Goal: Task Accomplishment & Management: Complete application form

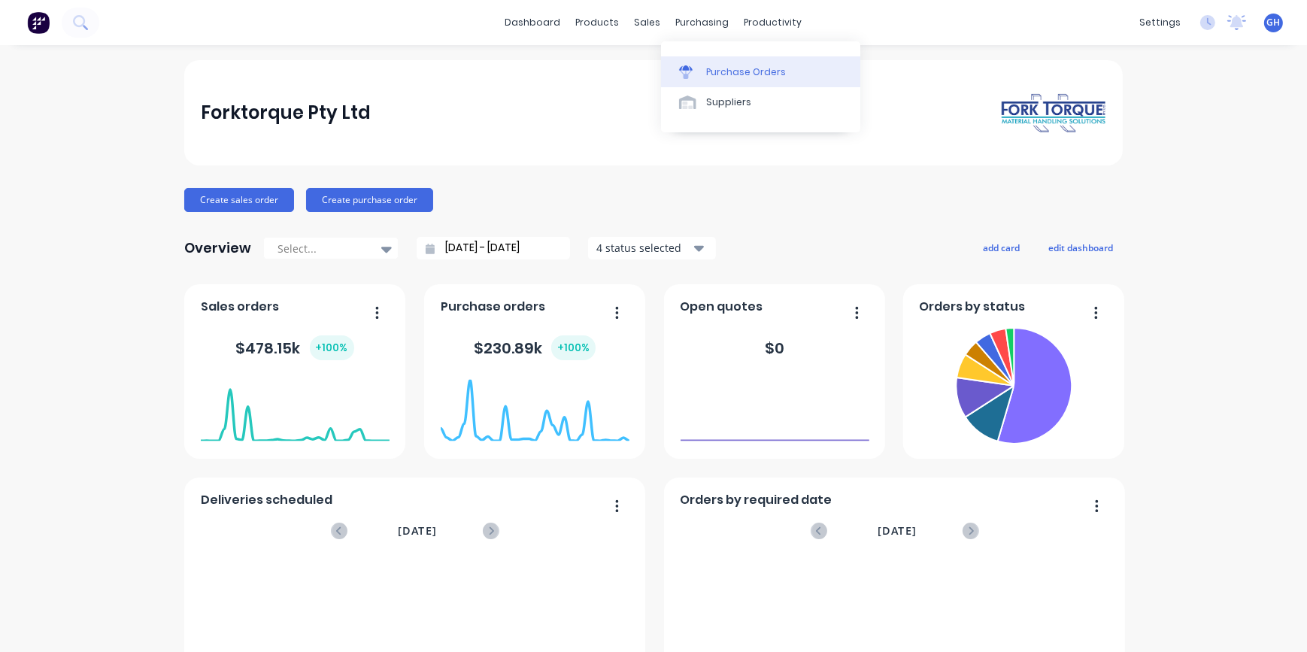
click at [733, 75] on div "Purchase Orders" at bounding box center [746, 72] width 80 height 14
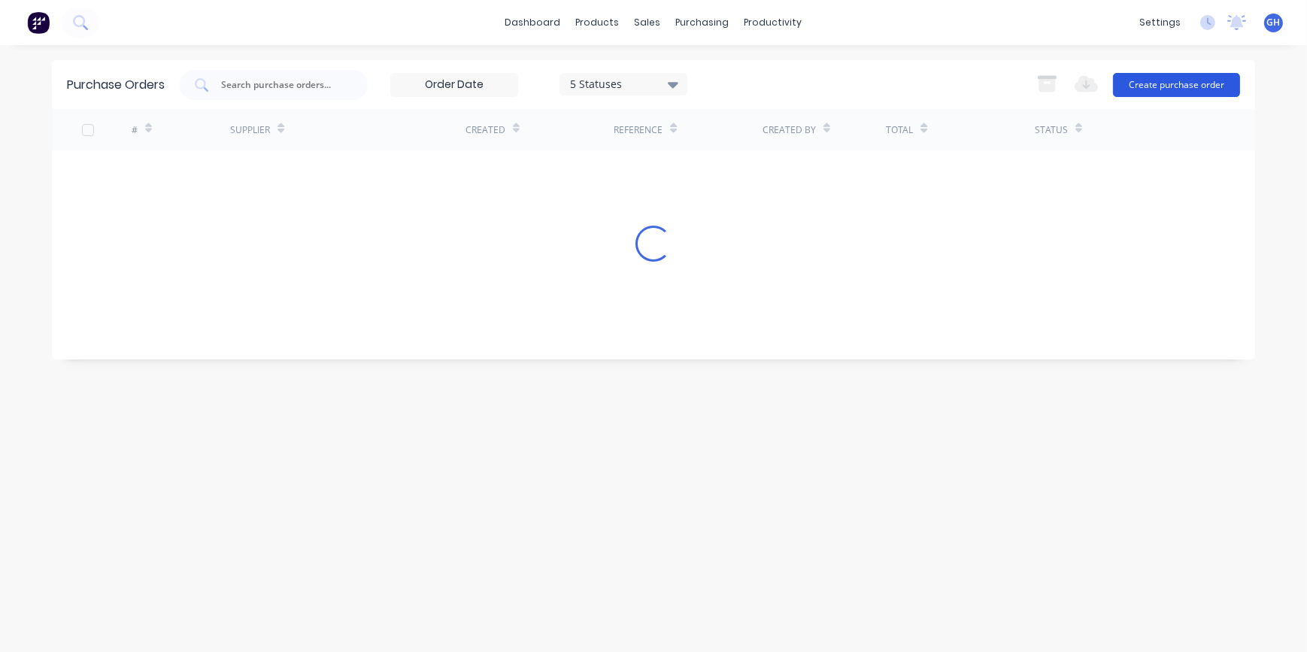
click at [1211, 90] on button "Create purchase order" at bounding box center [1176, 85] width 127 height 24
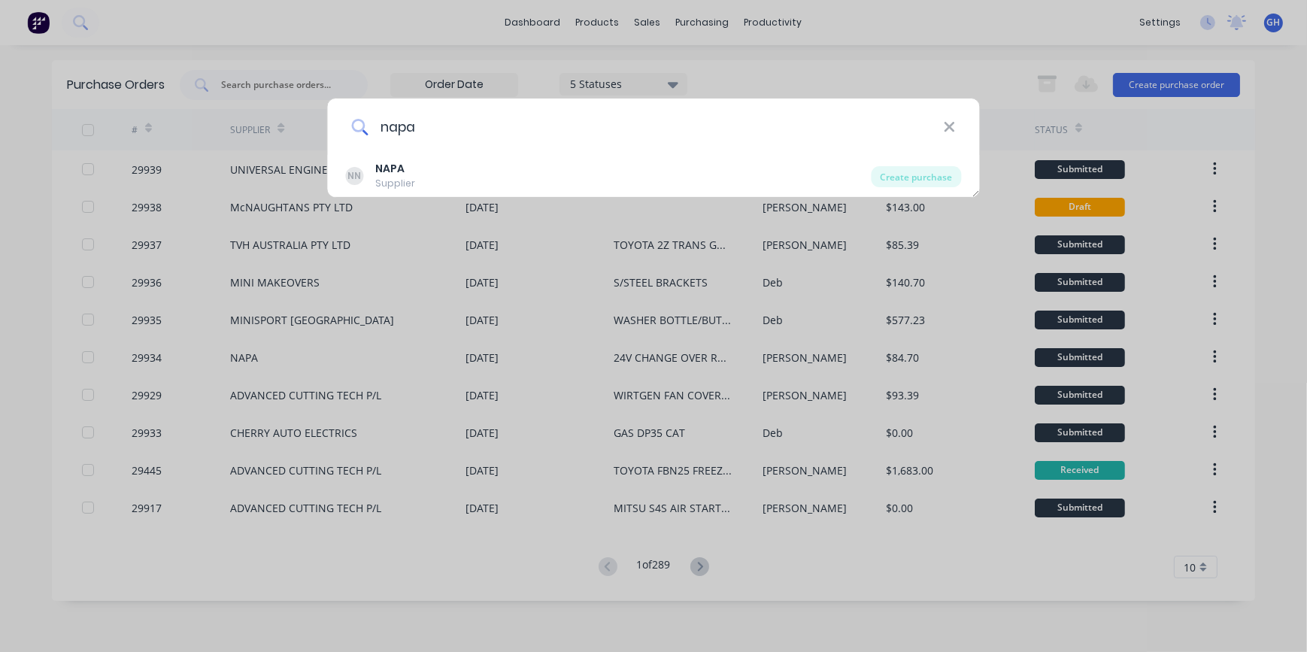
type input "napa"
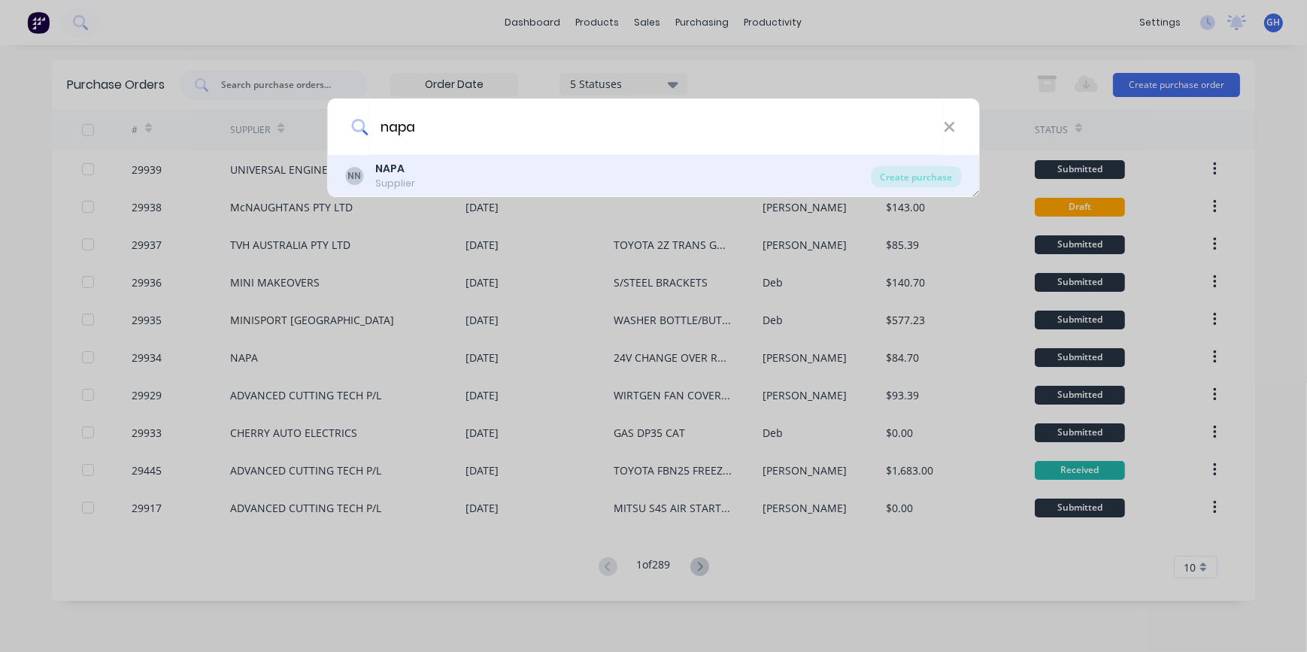
click at [423, 165] on div "NN NAPA Supplier" at bounding box center [609, 175] width 526 height 29
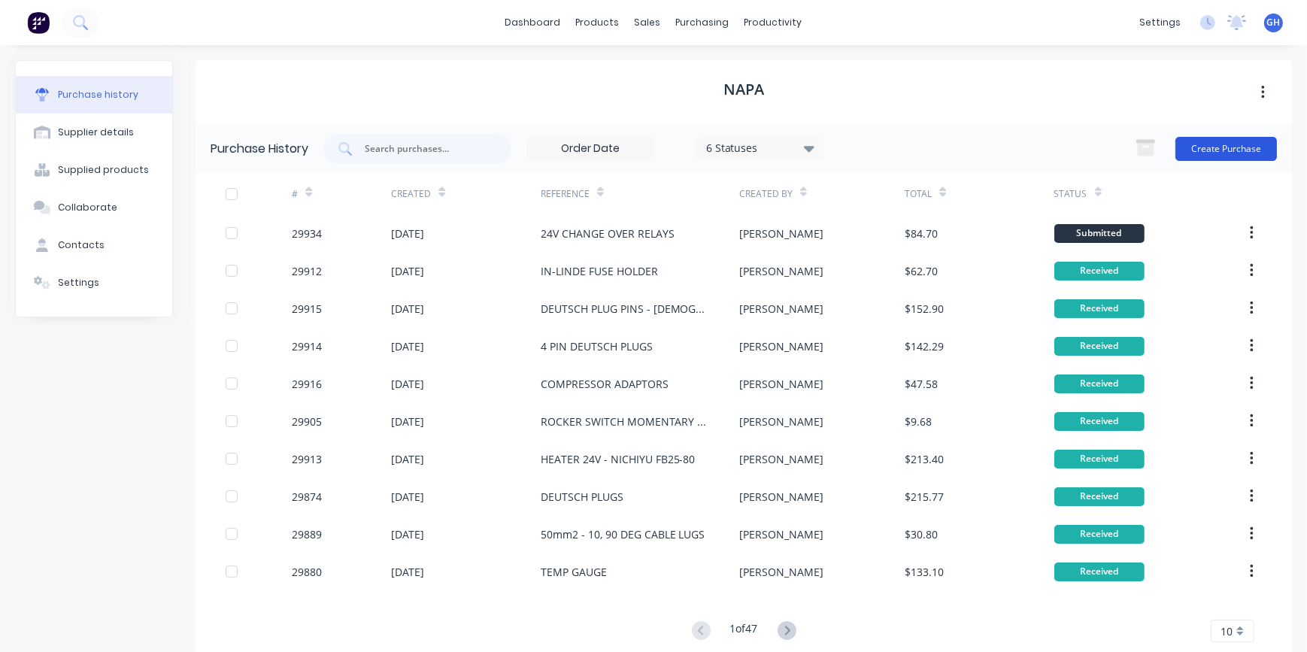
click at [1225, 150] on button "Create Purchase" at bounding box center [1227, 149] width 102 height 24
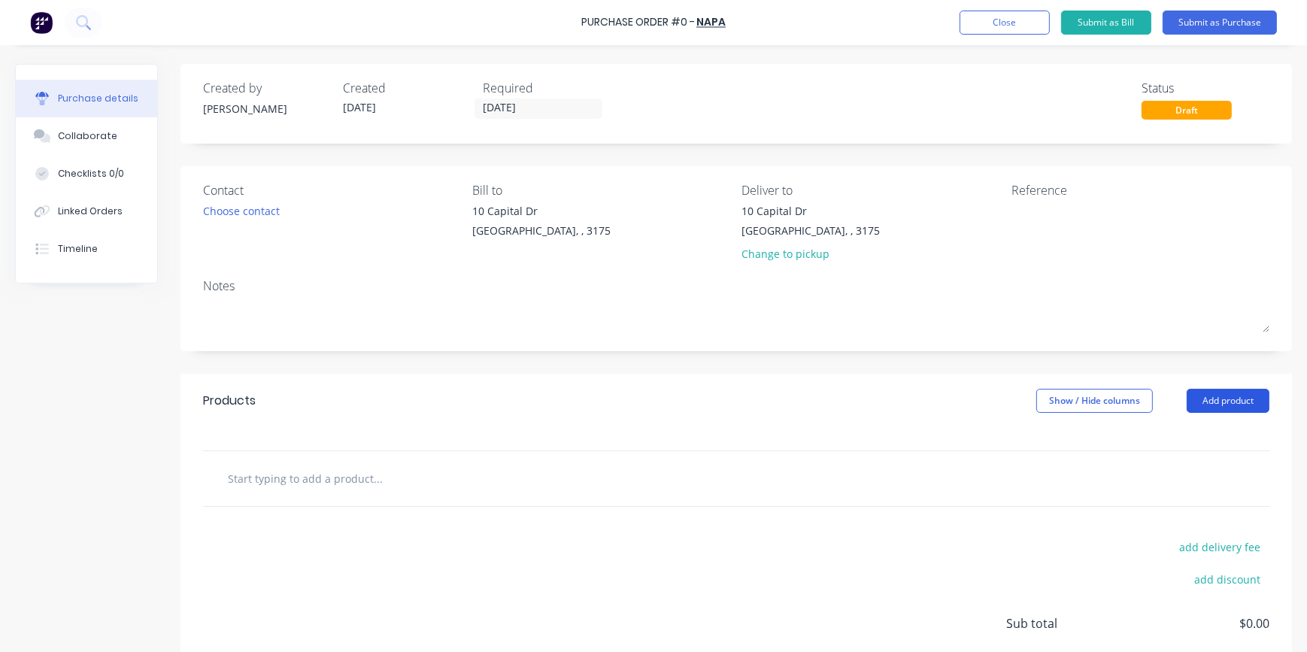
click at [1219, 399] on button "Add product" at bounding box center [1228, 401] width 83 height 24
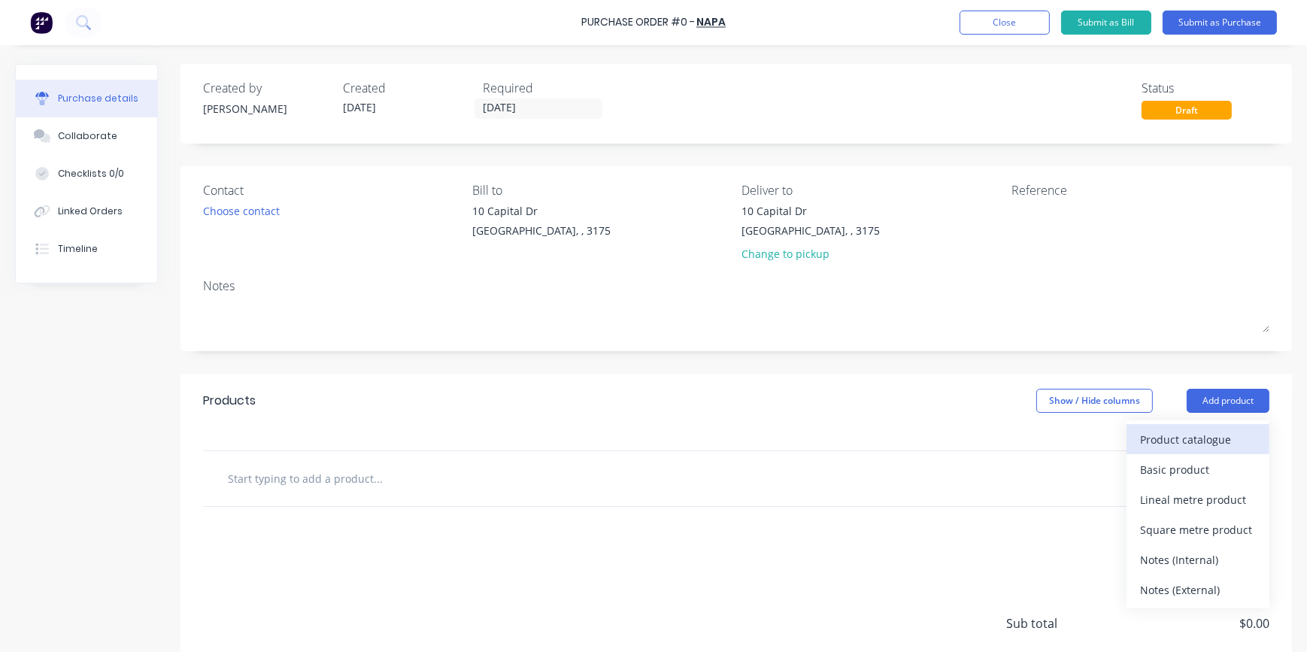
click at [1192, 442] on div "Product catalogue" at bounding box center [1198, 440] width 116 height 22
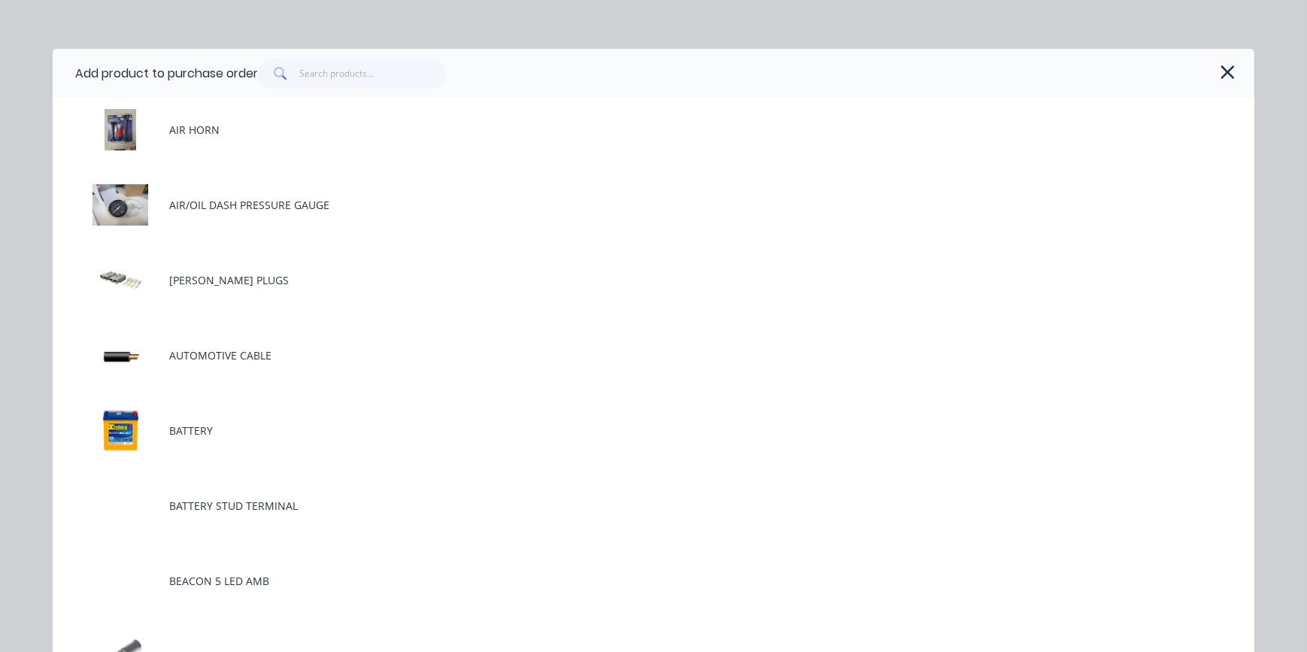
scroll to position [547, 0]
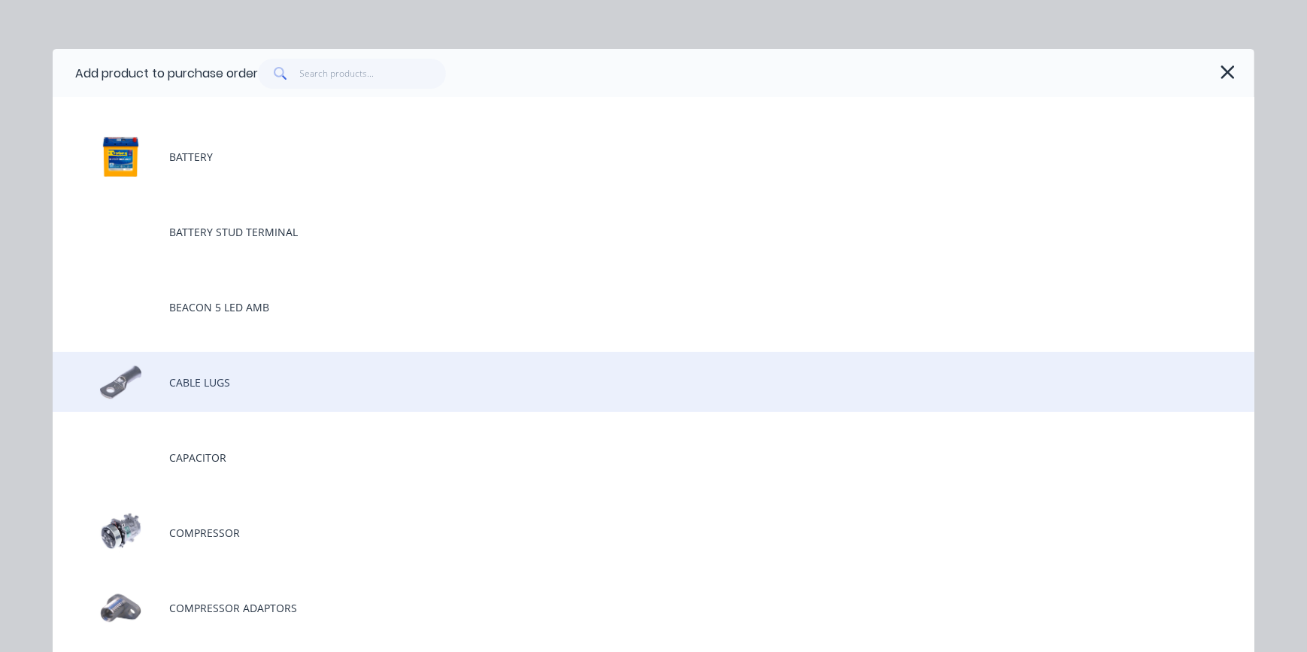
click at [202, 390] on div "CABLE LUGS" at bounding box center [654, 382] width 1202 height 60
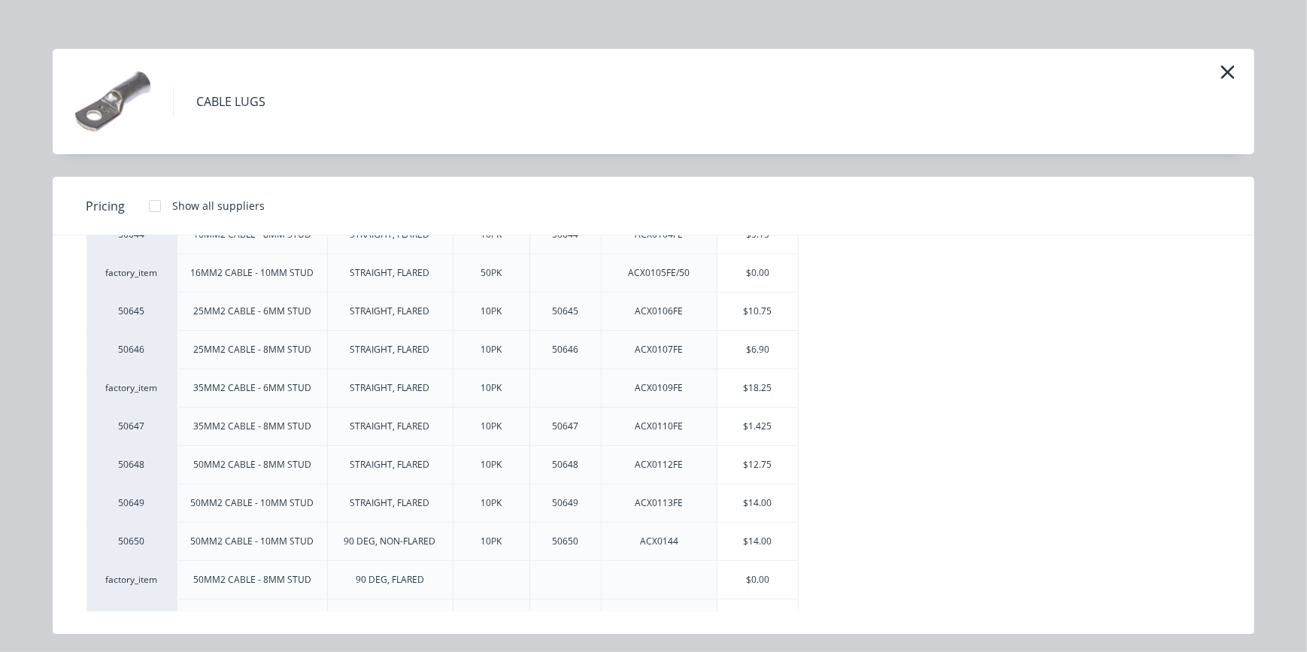
scroll to position [205, 0]
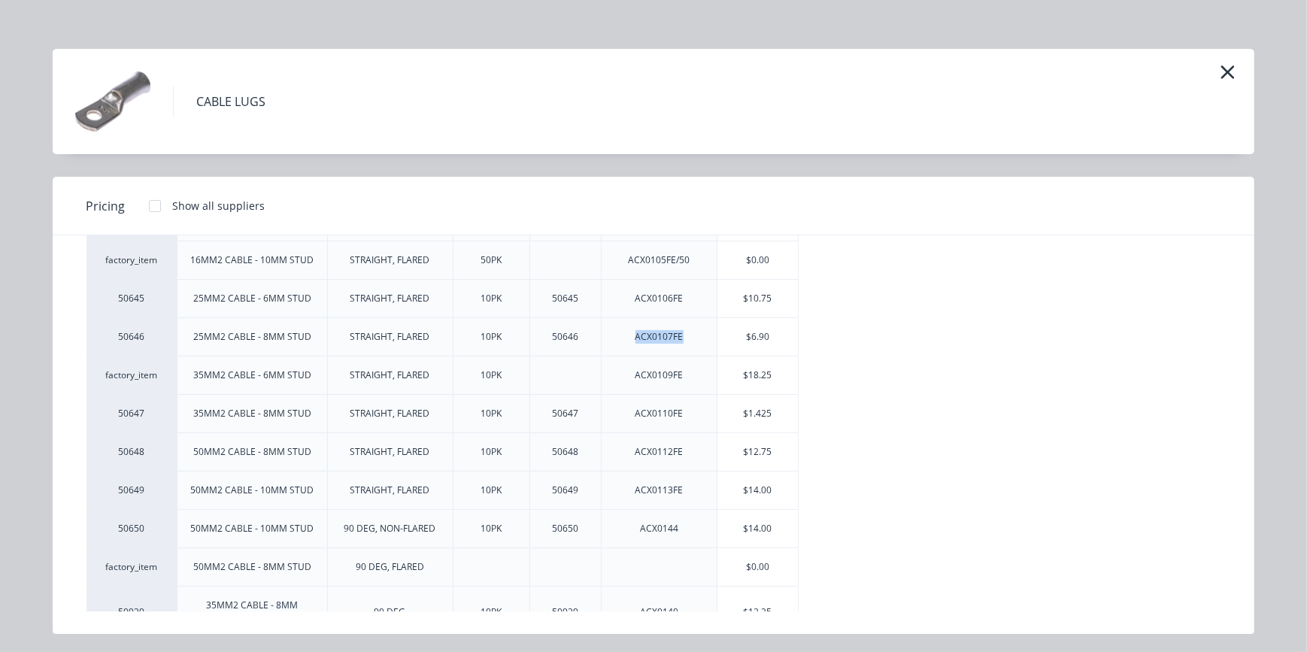
drag, startPoint x: 635, startPoint y: 332, endPoint x: 690, endPoint y: 335, distance: 55.0
click at [690, 335] on div "ACX0107FE" at bounding box center [660, 337] width 72 height 38
drag, startPoint x: 690, startPoint y: 335, endPoint x: 671, endPoint y: 335, distance: 18.8
copy div "ACX0107FE"
click at [767, 341] on div "$6.90" at bounding box center [758, 337] width 80 height 38
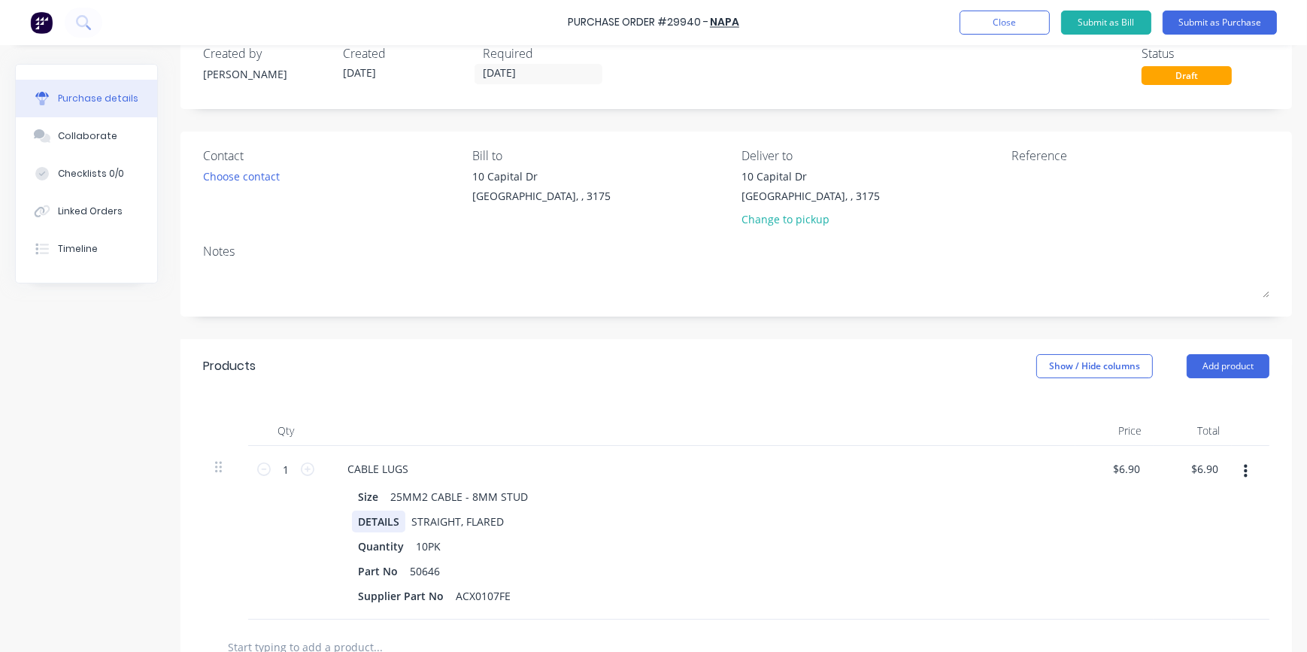
scroll to position [68, 0]
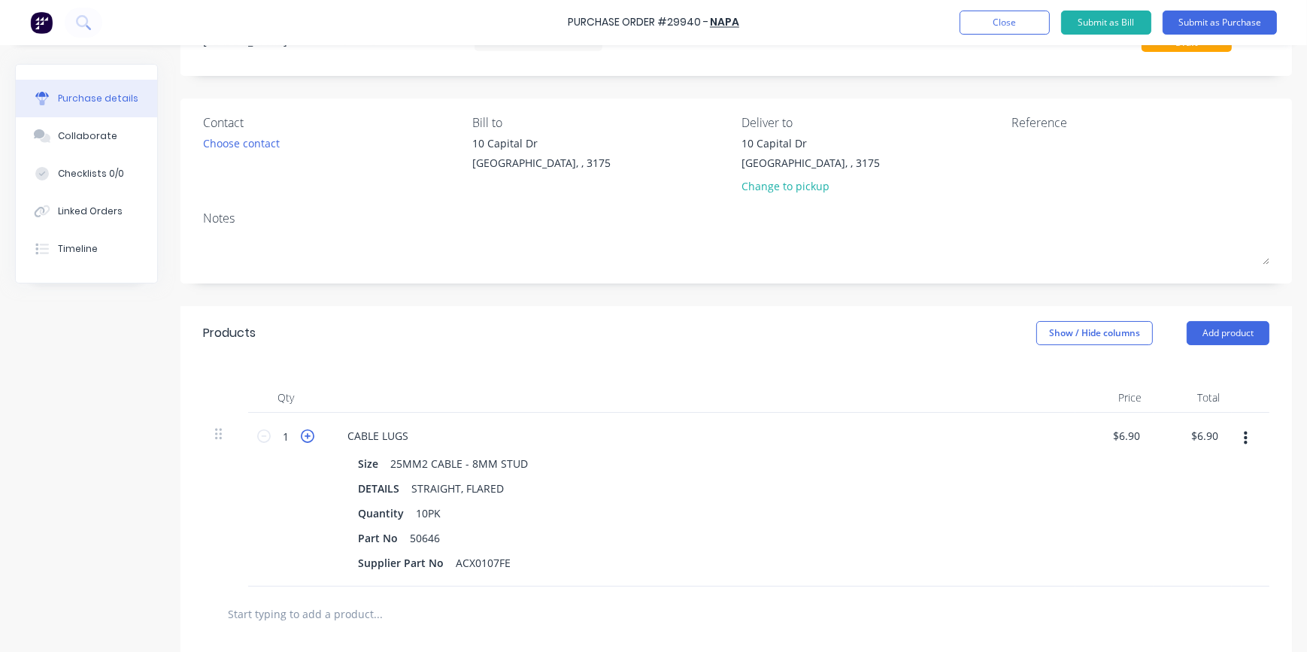
click at [310, 440] on icon at bounding box center [308, 436] width 14 height 14
type input "2"
type input "$13.80"
click at [309, 437] on icon at bounding box center [308, 436] width 14 height 14
type input "3"
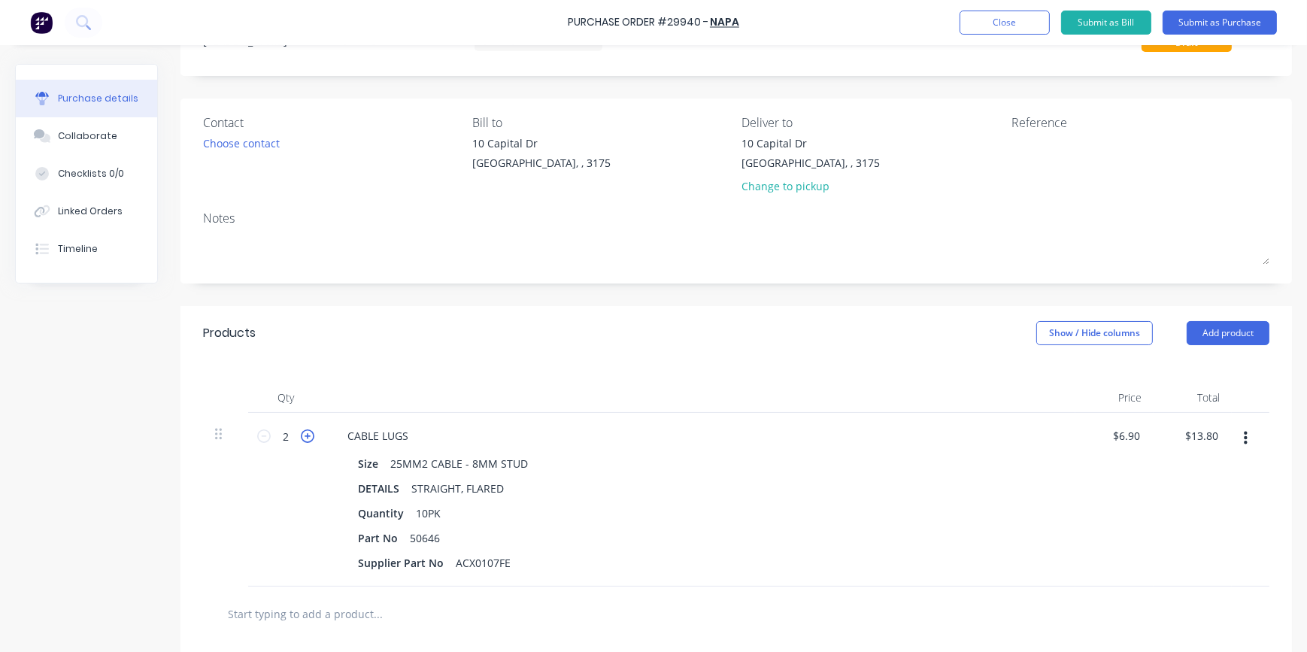
type input "$20.70"
click at [667, 22] on div "Purchase Order #29940 -" at bounding box center [638, 23] width 141 height 16
drag, startPoint x: 669, startPoint y: 21, endPoint x: 701, endPoint y: 20, distance: 32.4
click at [701, 20] on div "Purchase Order #29940 -" at bounding box center [638, 23] width 141 height 16
copy div "29940"
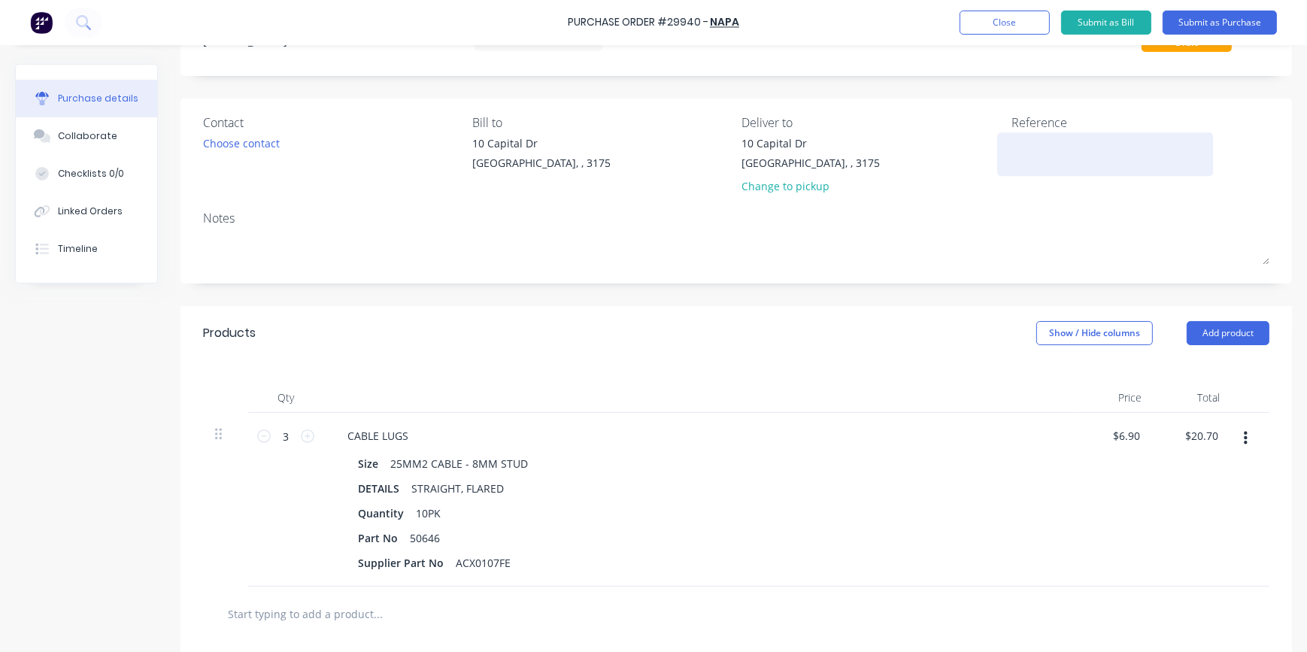
click at [1056, 141] on textarea at bounding box center [1106, 152] width 188 height 34
type textarea "25MM*2 - 8MM CABLE LUGS"
type textarea "x"
type textarea "25MM*2 - 8MM CABLE LUGS"
drag, startPoint x: 454, startPoint y: 562, endPoint x: 526, endPoint y: 562, distance: 72.2
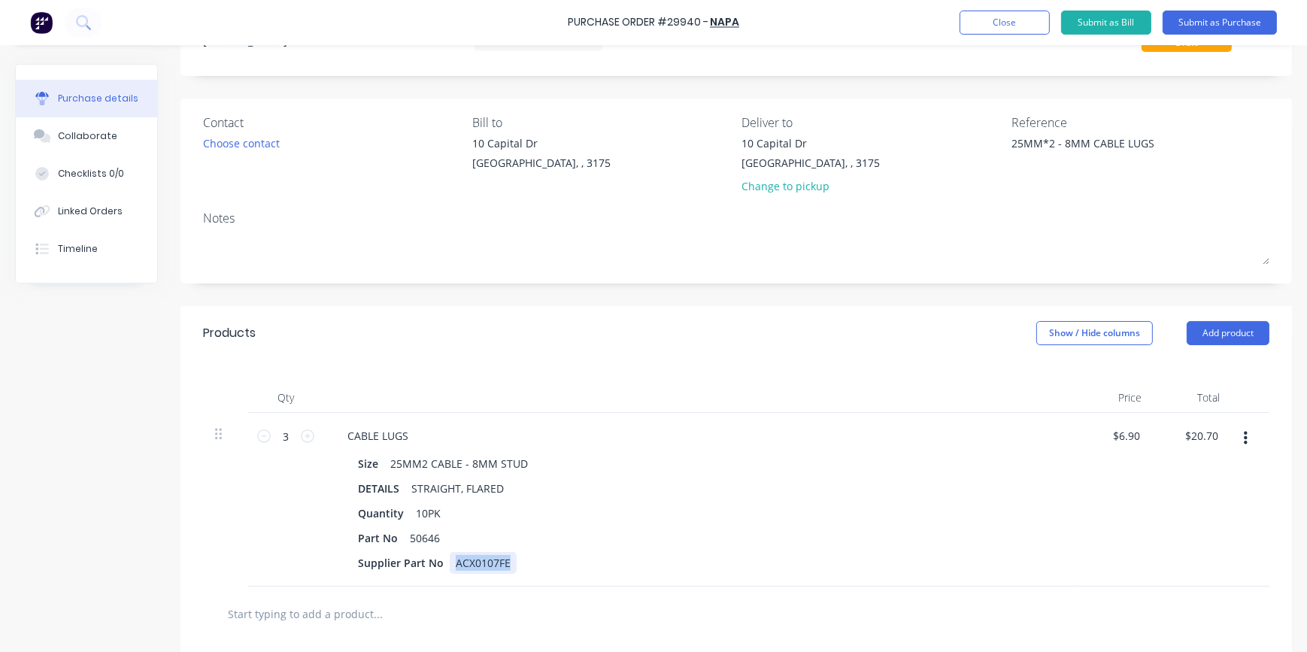
click at [526, 562] on div "Supplier Part No ACX0107FE" at bounding box center [696, 563] width 689 height 22
copy div "ACX0107FE"
type textarea "x"
type input "6.9000"
click at [1127, 436] on input "6.9000" at bounding box center [1126, 436] width 35 height 22
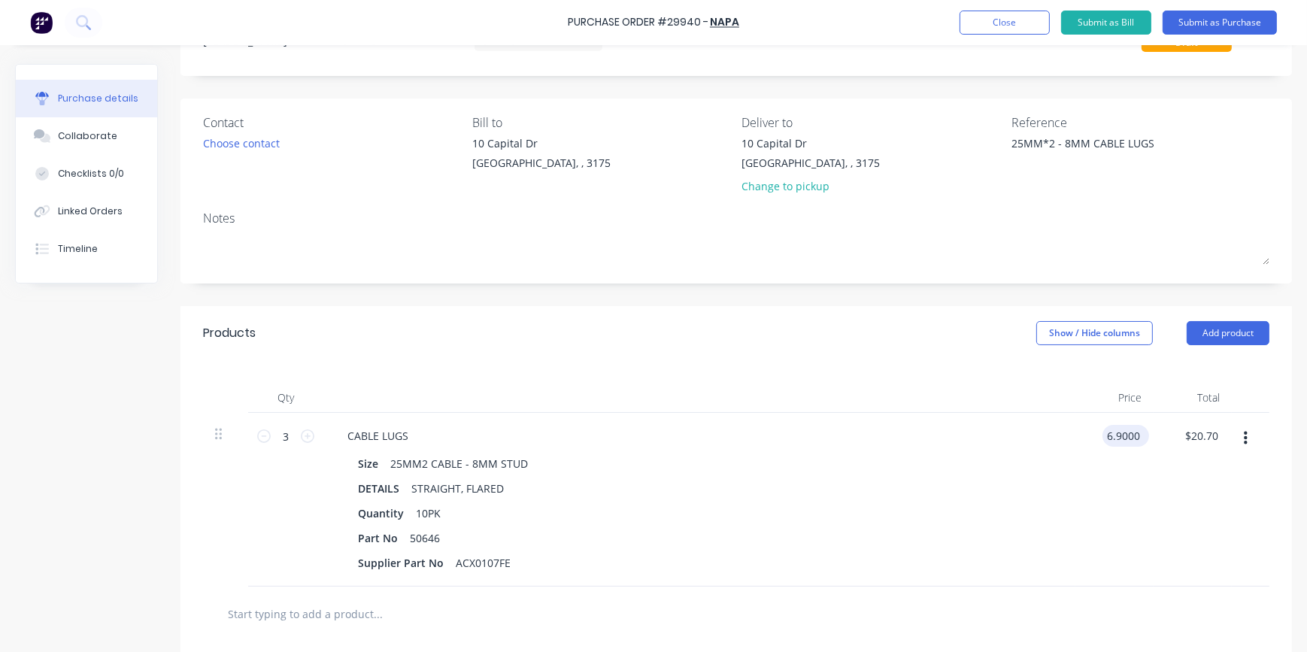
type textarea "x"
drag, startPoint x: 1136, startPoint y: 436, endPoint x: 1073, endPoint y: 429, distance: 62.9
click at [1073, 429] on div "3 3 CABLE LUGS Size 25MM2 CABLE - 8MM STUD DETAILS STRAIGHT, FLARED Quantity 10…" at bounding box center [736, 500] width 1067 height 174
type input "7.95"
type textarea "x"
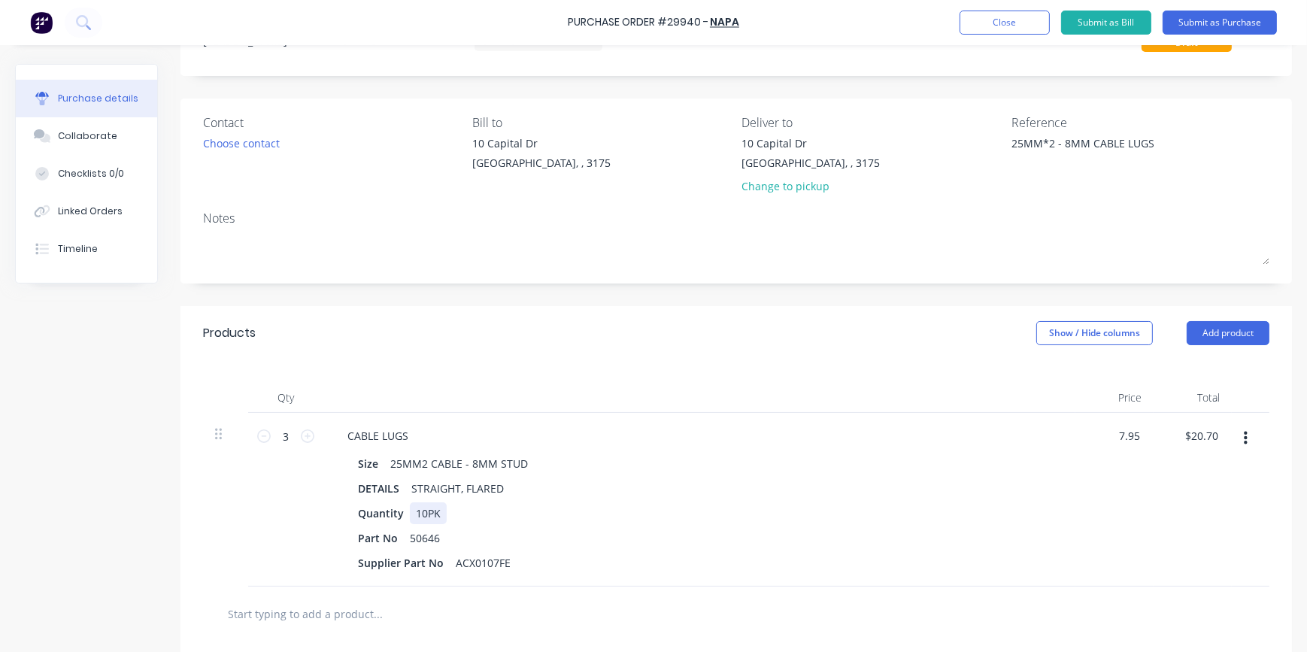
type input "$7.95"
type input "$23.85"
click at [1042, 499] on div "Size 25MM2 CABLE - 8MM STUD DETAILS STRAIGHT, FLARED Quantity 10PK Part No 5064…" at bounding box center [699, 513] width 728 height 121
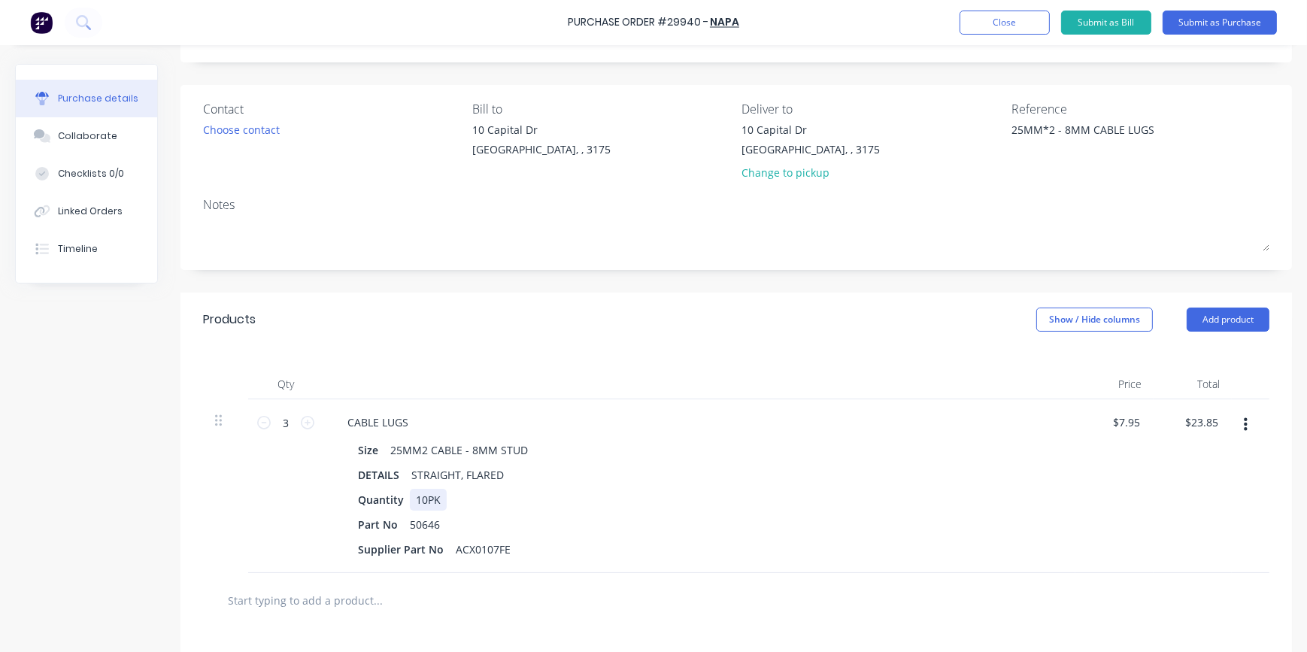
scroll to position [0, 0]
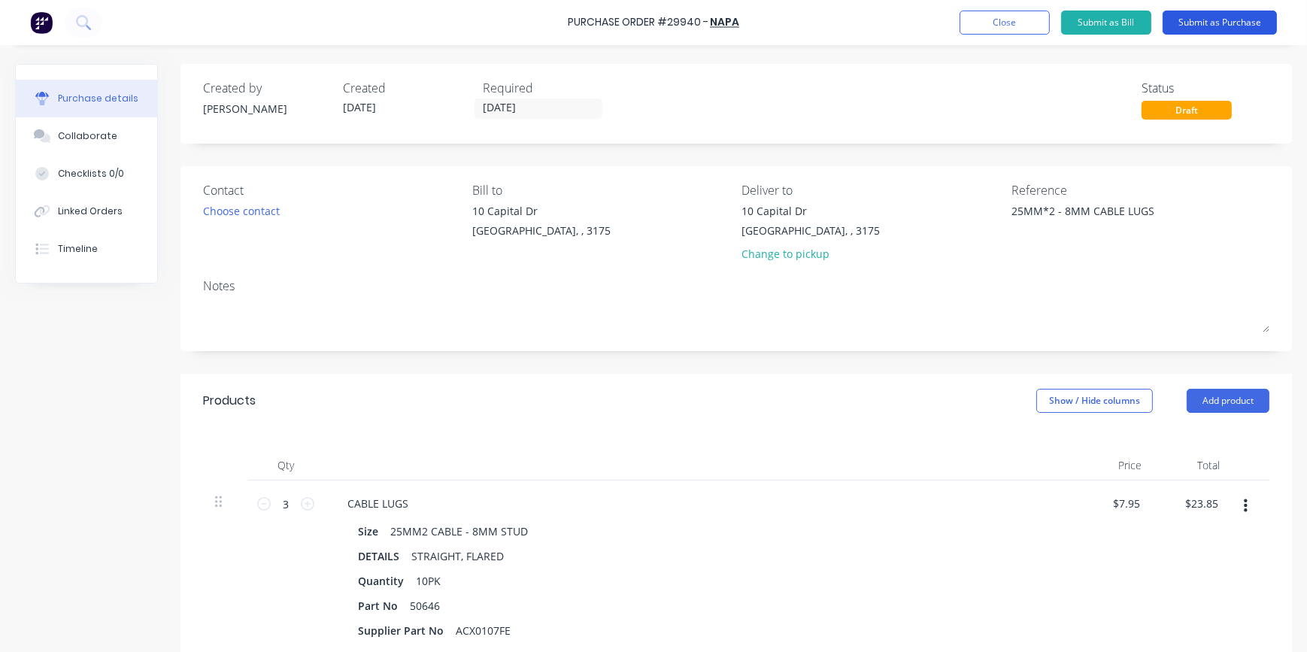
click at [1223, 20] on button "Submit as Purchase" at bounding box center [1220, 23] width 114 height 24
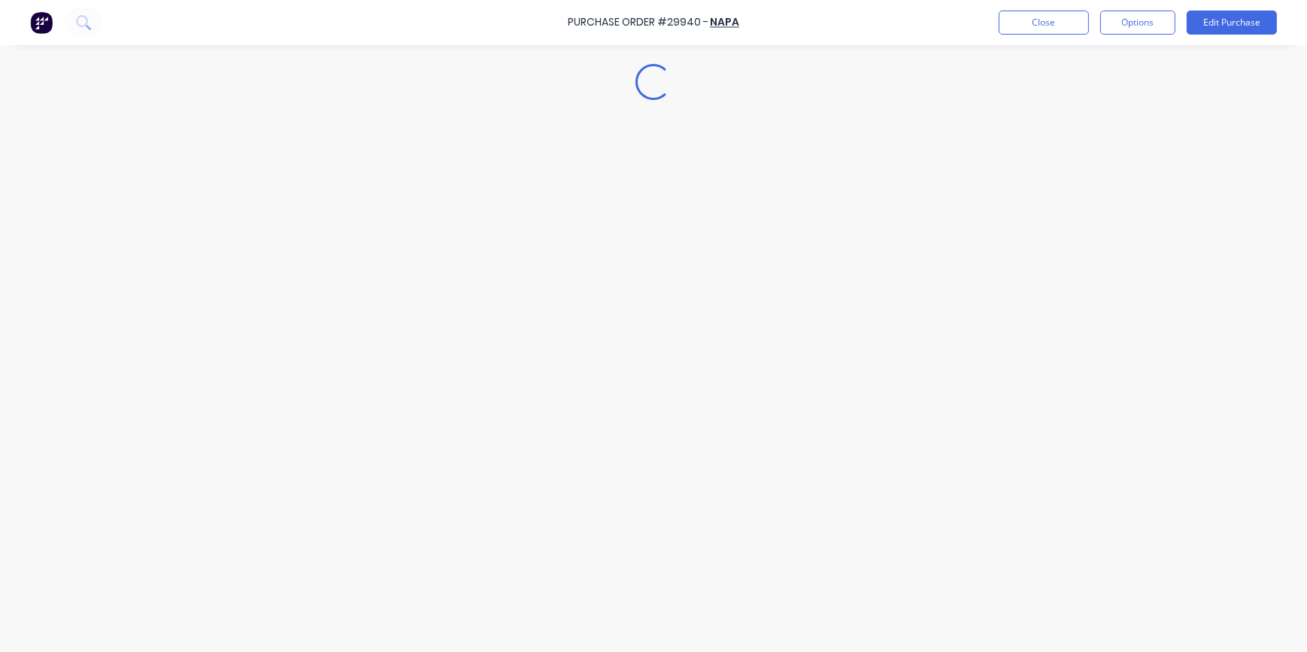
type textarea "x"
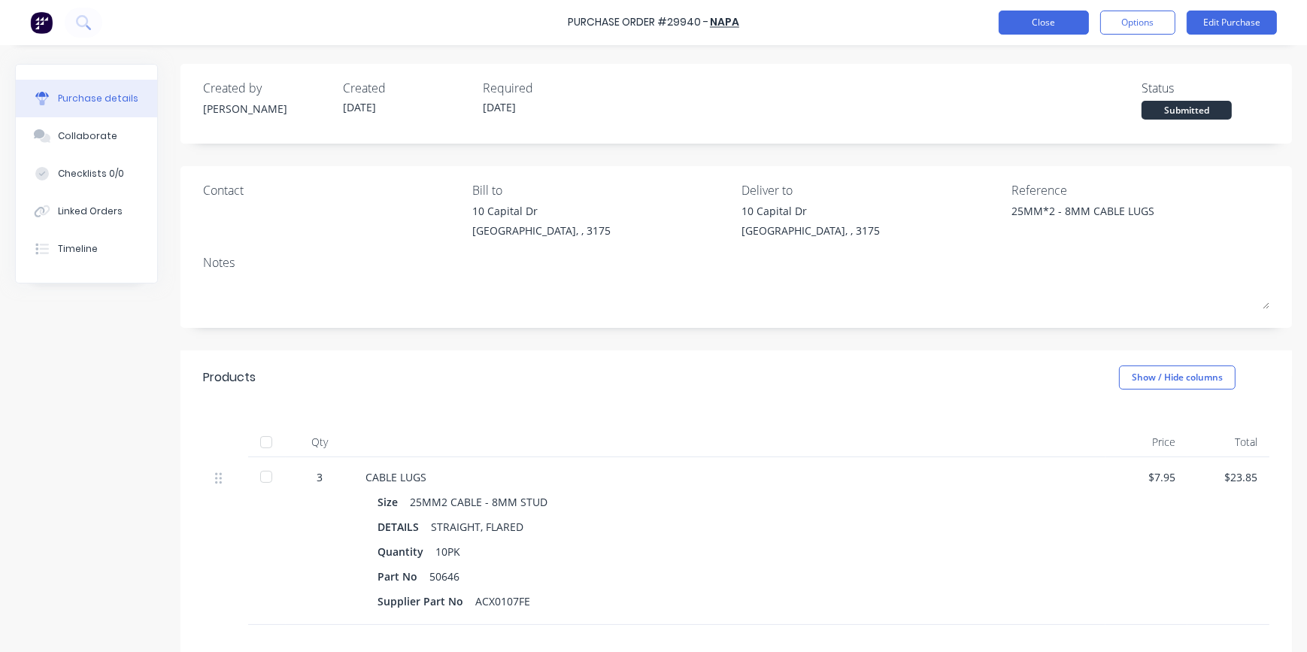
click at [1051, 18] on button "Close" at bounding box center [1044, 23] width 90 height 24
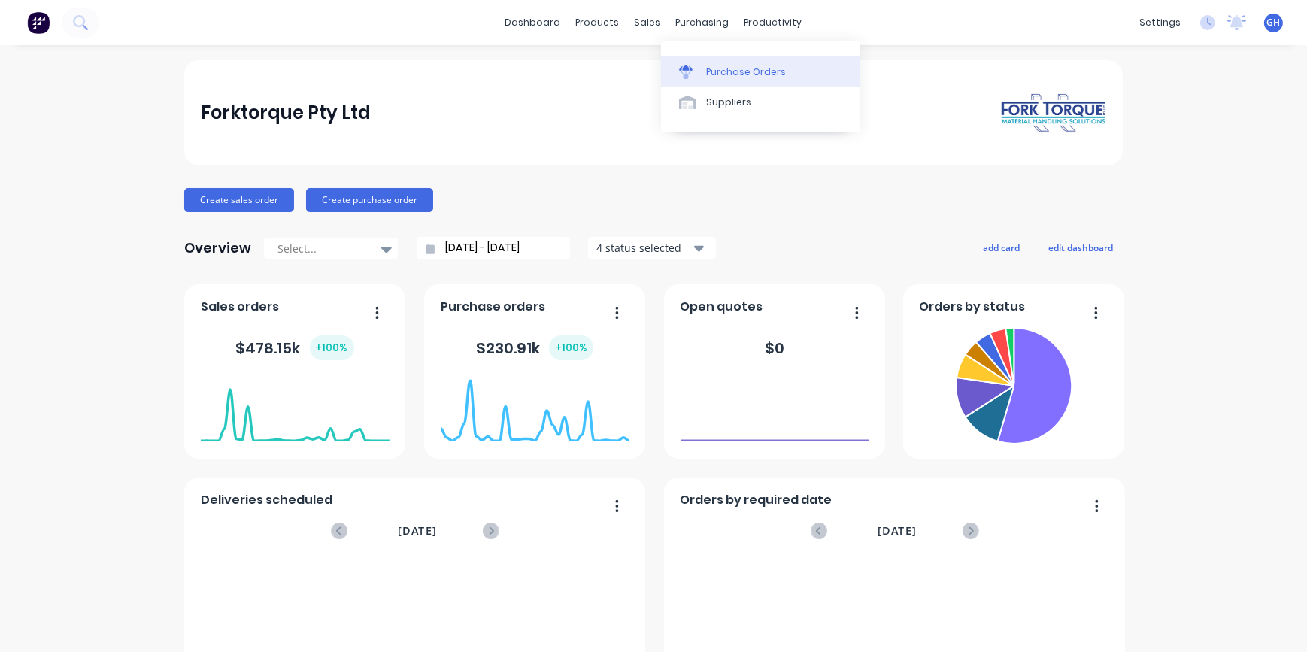
click at [720, 81] on link "Purchase Orders" at bounding box center [760, 71] width 199 height 30
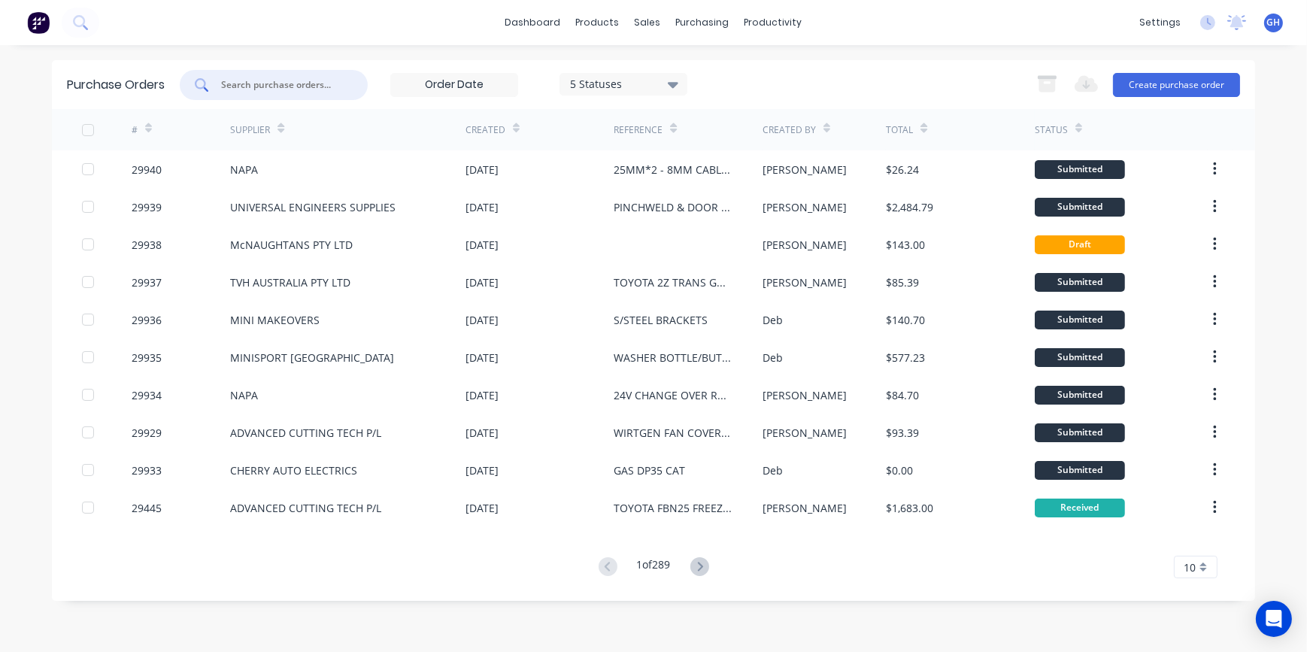
click at [241, 86] on input "text" at bounding box center [282, 84] width 125 height 15
type input "350N"
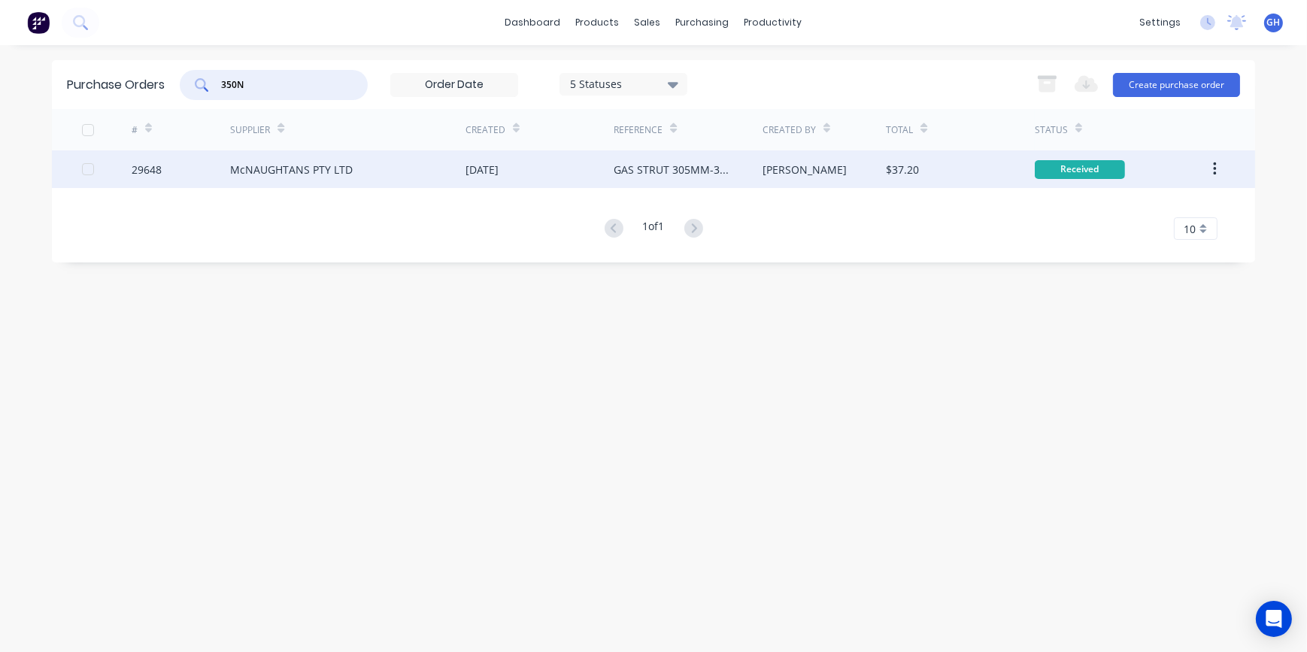
click at [394, 173] on div "McNAUGHTANS PTY LTD" at bounding box center [347, 169] width 235 height 38
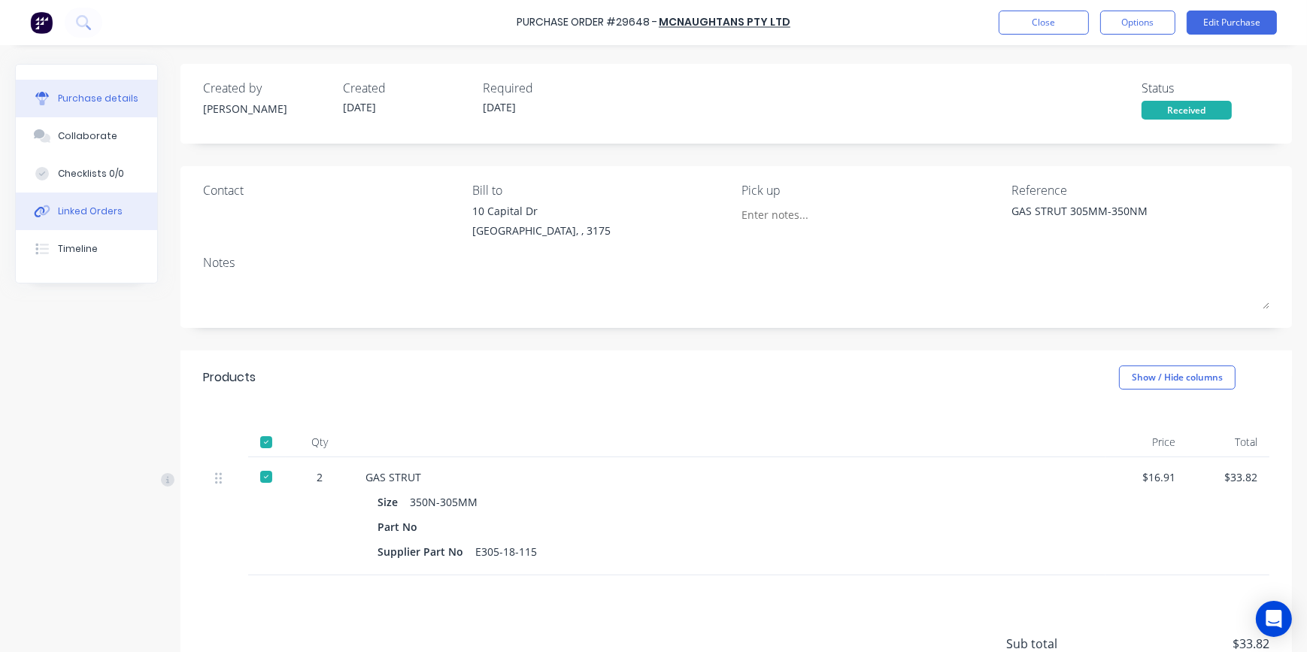
click at [84, 212] on div "Linked Orders" at bounding box center [90, 212] width 65 height 14
